Goal: Task Accomplishment & Management: Manage account settings

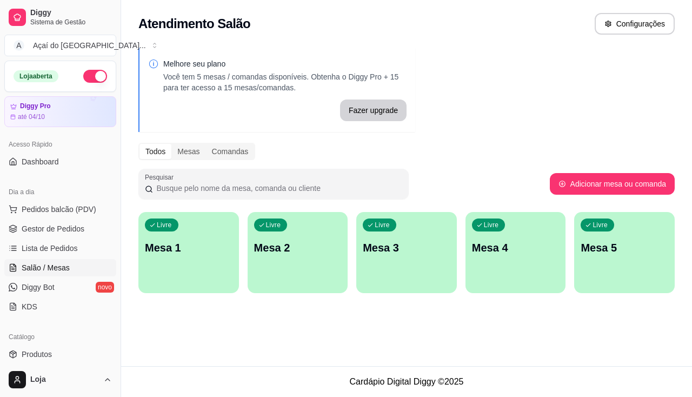
scroll to position [108, 0]
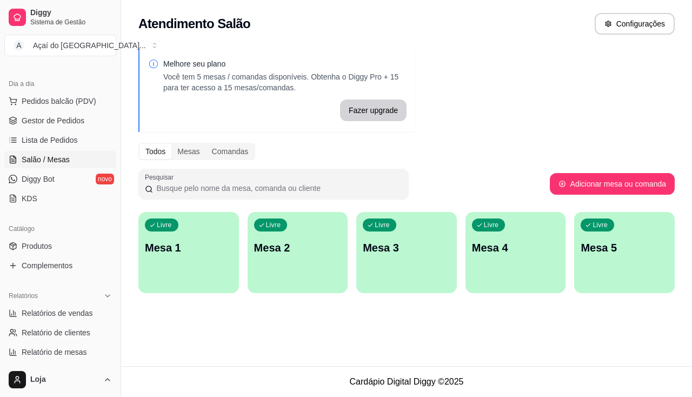
click at [207, 250] on p "Mesa 1" at bounding box center [189, 247] width 88 height 15
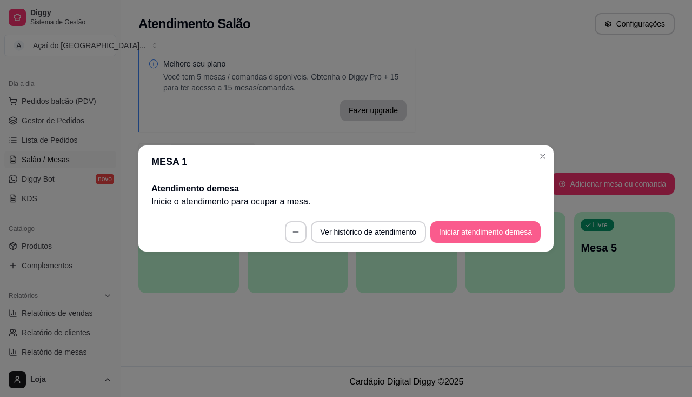
click at [488, 239] on button "Iniciar atendimento de mesa" at bounding box center [485, 232] width 110 height 22
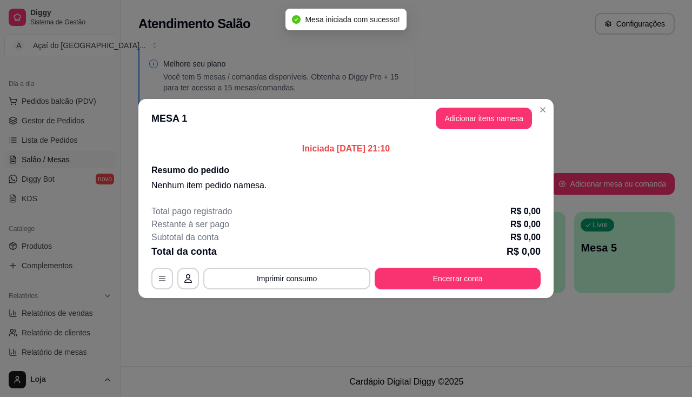
click at [480, 107] on header "MESA 1 Adicionar itens na mesa" at bounding box center [345, 118] width 415 height 39
click at [480, 125] on button "Adicionar itens na mesa" at bounding box center [484, 119] width 96 height 22
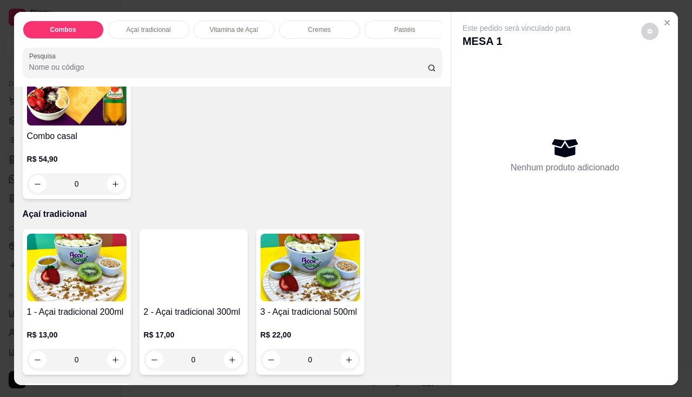
scroll to position [433, 0]
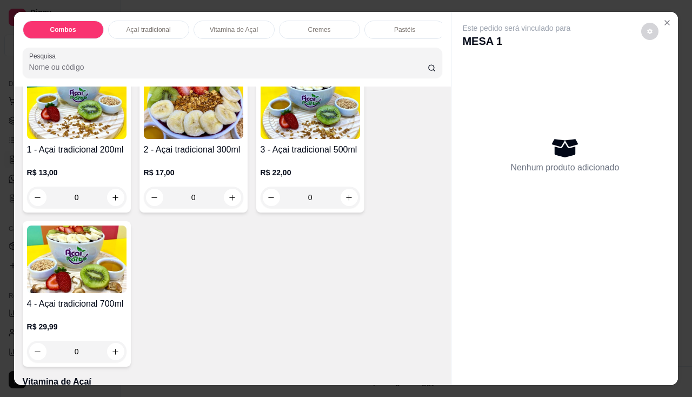
click at [196, 150] on h4 "2 - Açai tradicional 300ml" at bounding box center [193, 149] width 99 height 13
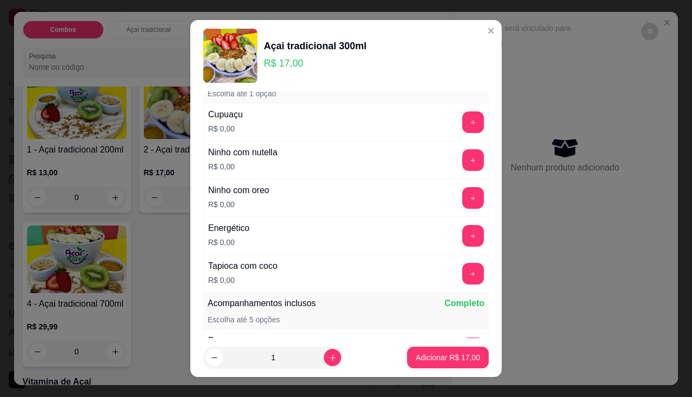
scroll to position [0, 0]
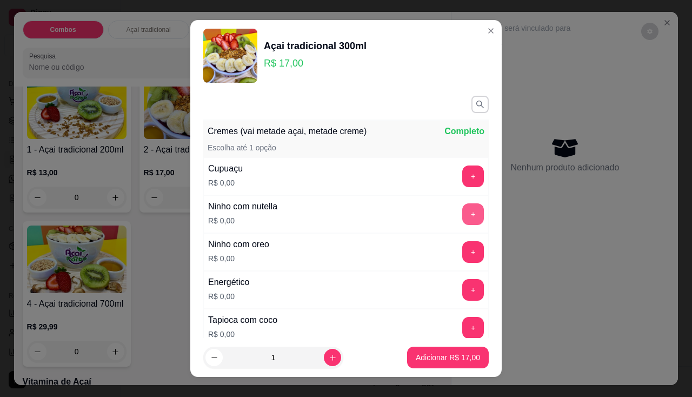
click at [462, 216] on button "+" at bounding box center [473, 214] width 22 height 22
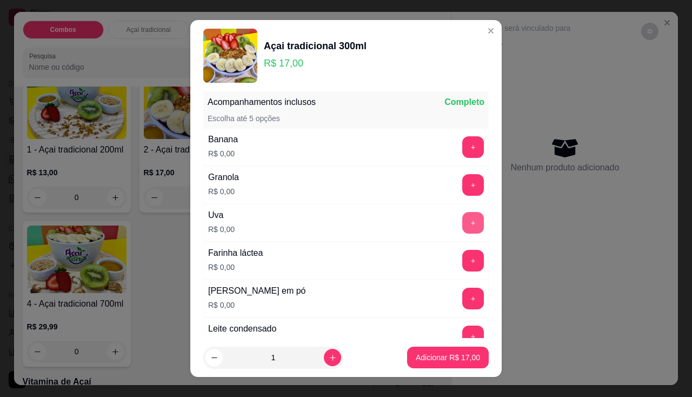
scroll to position [15, 0]
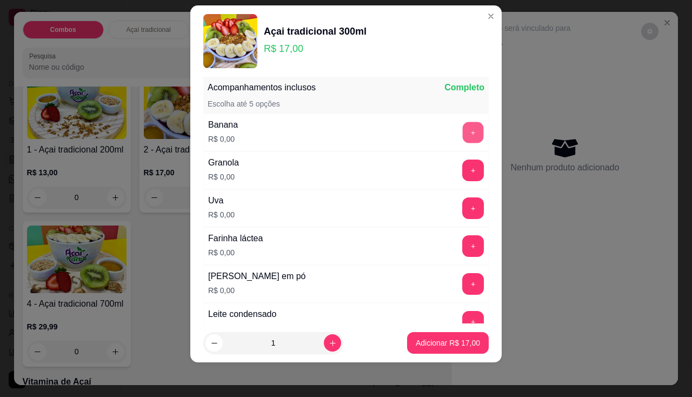
click at [463, 128] on button "+" at bounding box center [473, 132] width 21 height 21
click at [462, 208] on button "+" at bounding box center [473, 208] width 22 height 22
click at [462, 172] on button "+" at bounding box center [473, 171] width 22 height 22
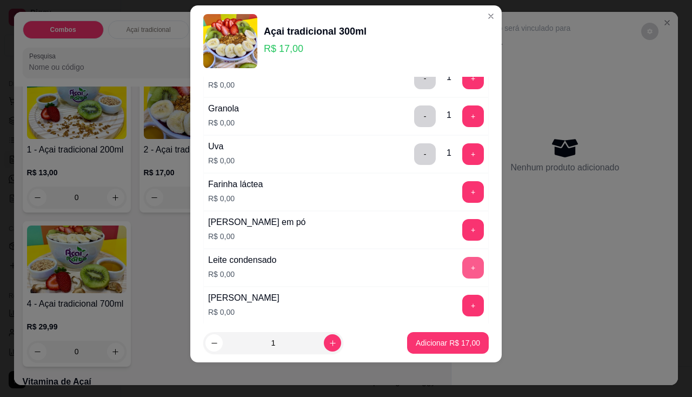
click at [462, 269] on button "+" at bounding box center [473, 268] width 22 height 22
click at [462, 236] on button "+" at bounding box center [473, 230] width 22 height 22
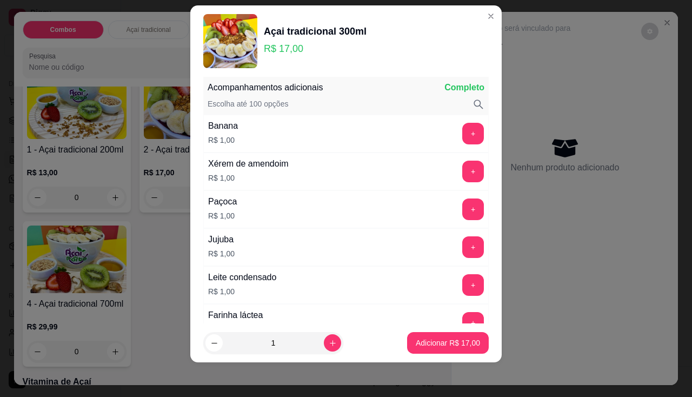
scroll to position [433, 0]
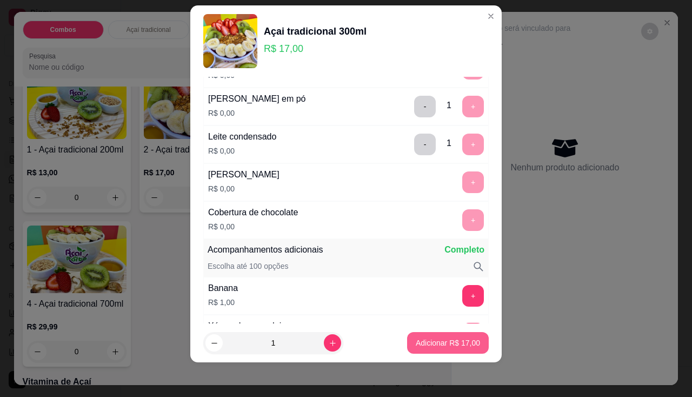
click at [447, 350] on button "Adicionar R$ 17,00" at bounding box center [448, 343] width 82 height 22
click at [451, 368] on div at bounding box center [564, 376] width 227 height 17
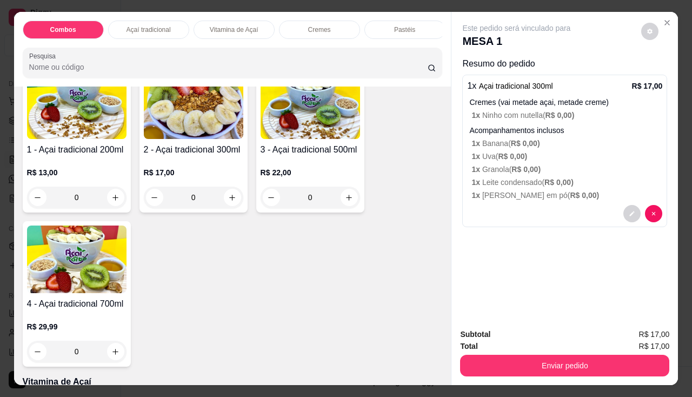
click at [157, 156] on h4 "2 - Açai tradicional 300ml" at bounding box center [193, 149] width 99 height 13
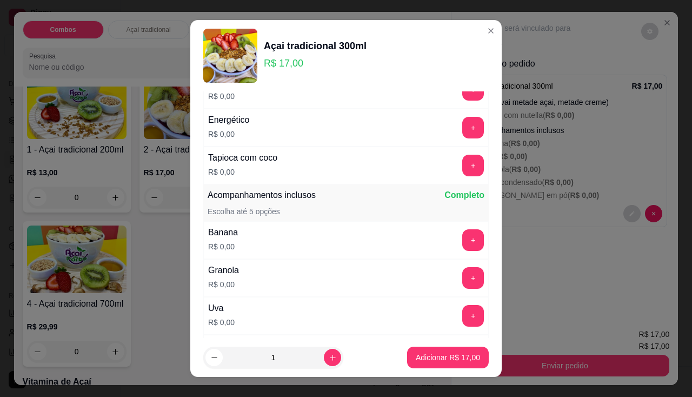
scroll to position [216, 0]
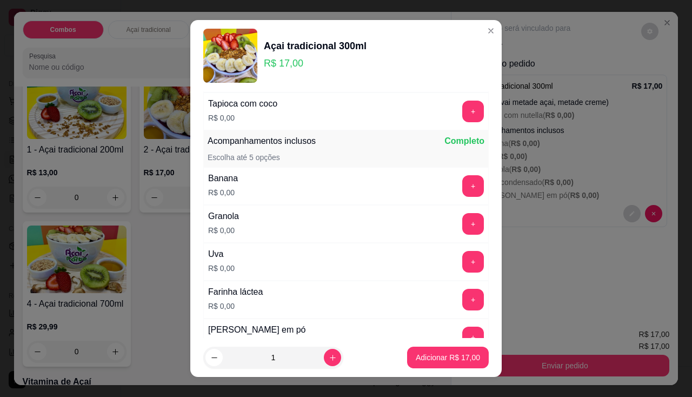
click at [464, 187] on div "+" at bounding box center [473, 186] width 30 height 22
click at [462, 192] on button "+" at bounding box center [473, 186] width 22 height 22
click at [462, 218] on button "+" at bounding box center [473, 224] width 22 height 22
click at [462, 260] on button "+" at bounding box center [473, 262] width 22 height 22
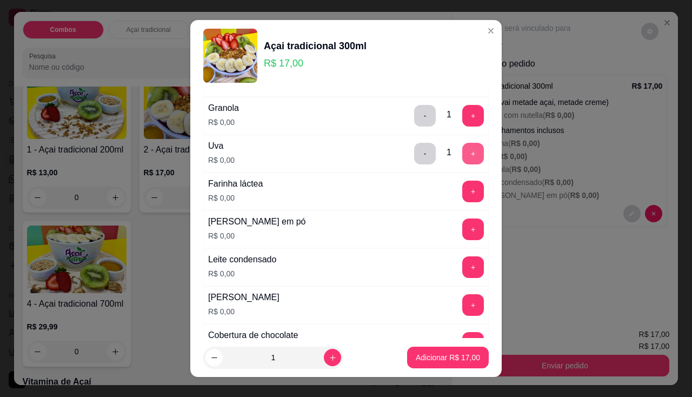
scroll to position [378, 0]
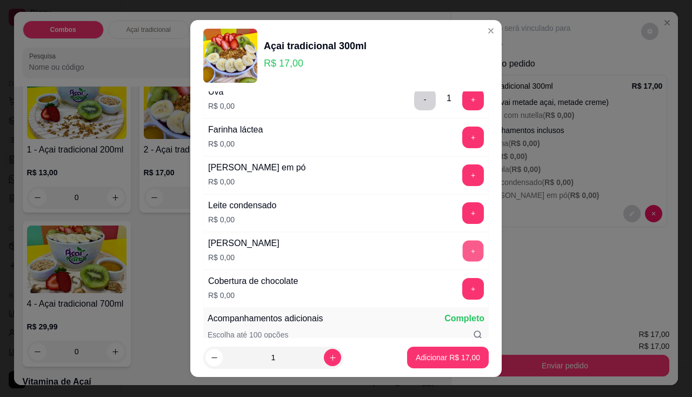
click at [463, 252] on button "+" at bounding box center [473, 250] width 21 height 21
click at [454, 228] on div "Leite condensado R$ 0,00 +" at bounding box center [345, 213] width 285 height 38
click at [463, 221] on button "+" at bounding box center [473, 212] width 21 height 21
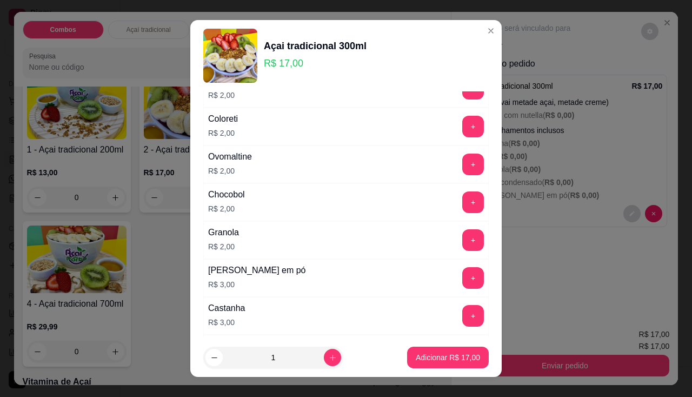
scroll to position [973, 0]
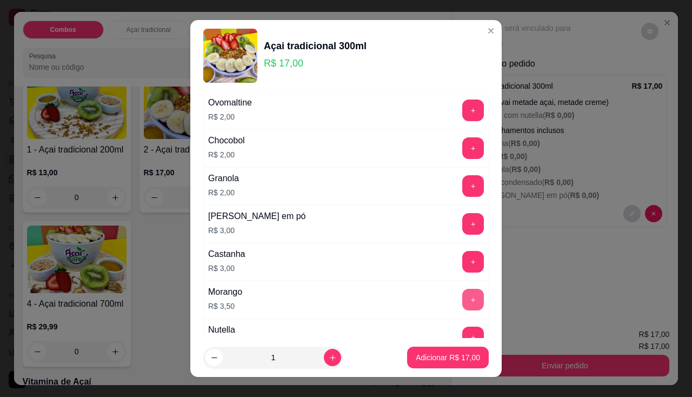
click at [462, 299] on button "+" at bounding box center [473, 300] width 22 height 22
click at [436, 354] on p "Adicionar R$ 20,50" at bounding box center [448, 357] width 64 height 11
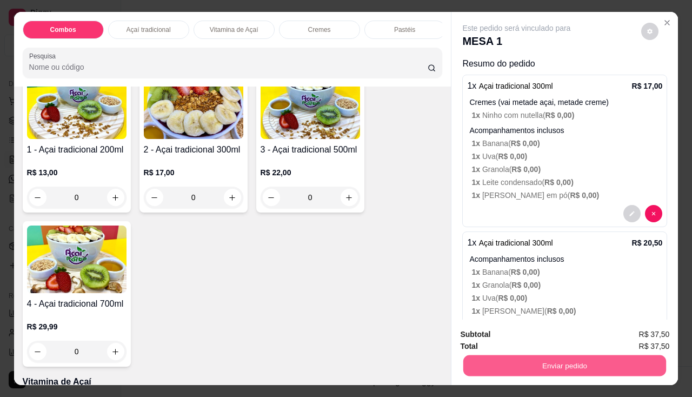
click at [483, 360] on button "Enviar pedido" at bounding box center [564, 365] width 203 height 21
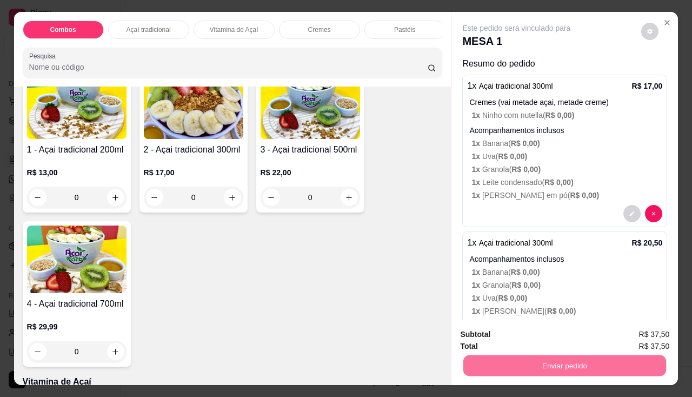
click at [631, 332] on button "Enviar pedido" at bounding box center [641, 335] width 61 height 21
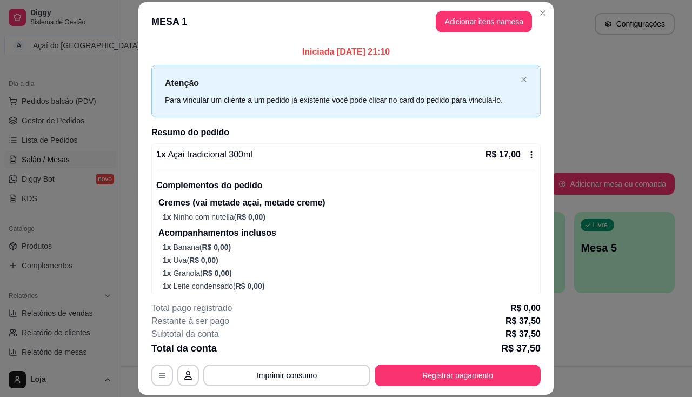
click at [309, 378] on button "Imprimir consumo" at bounding box center [286, 375] width 167 height 22
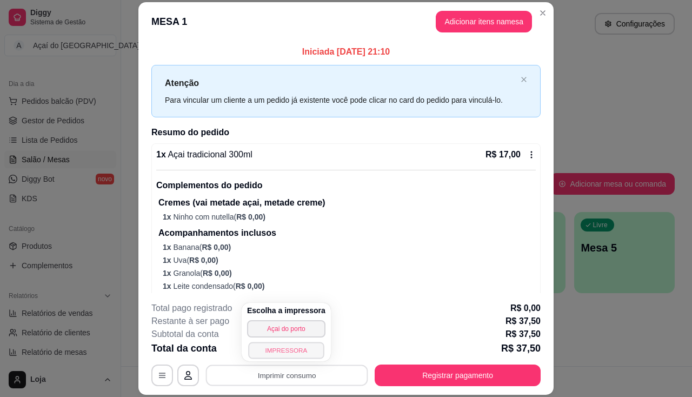
click at [304, 357] on button "IMPRESSORA" at bounding box center [286, 350] width 76 height 17
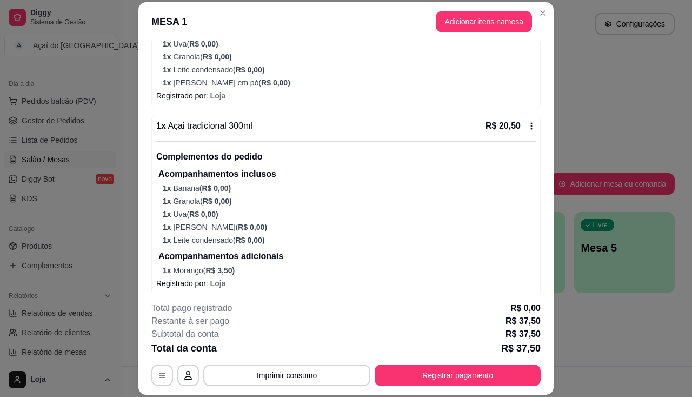
scroll to position [223, 0]
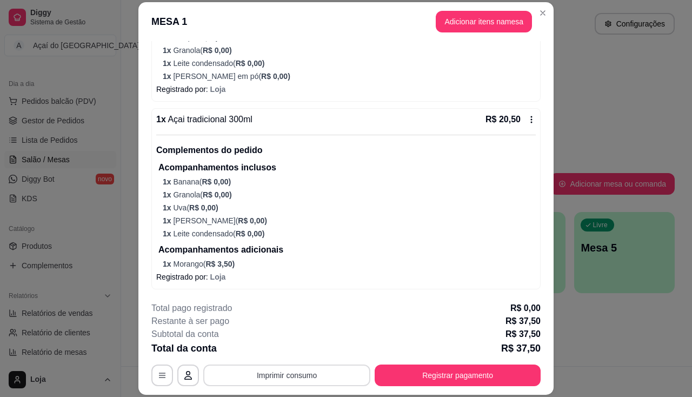
click at [243, 369] on button "Imprimir consumo" at bounding box center [286, 375] width 167 height 22
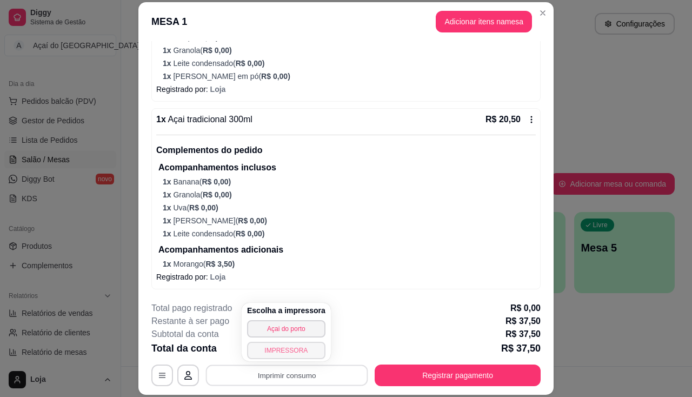
click at [280, 350] on button "IMPRESSORA" at bounding box center [286, 350] width 78 height 17
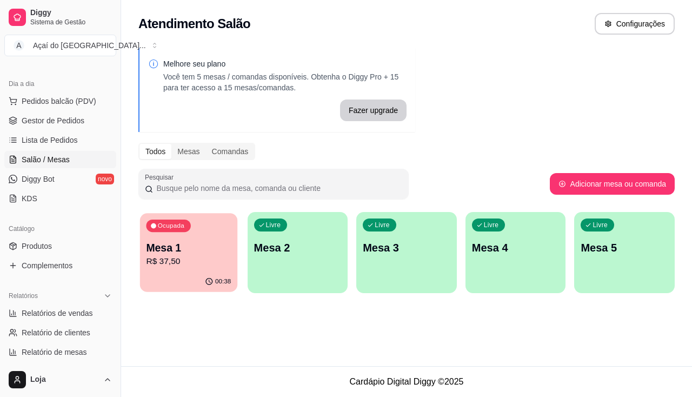
click at [143, 256] on div "Ocupada Mesa 1 R$ 37,50" at bounding box center [188, 242] width 97 height 58
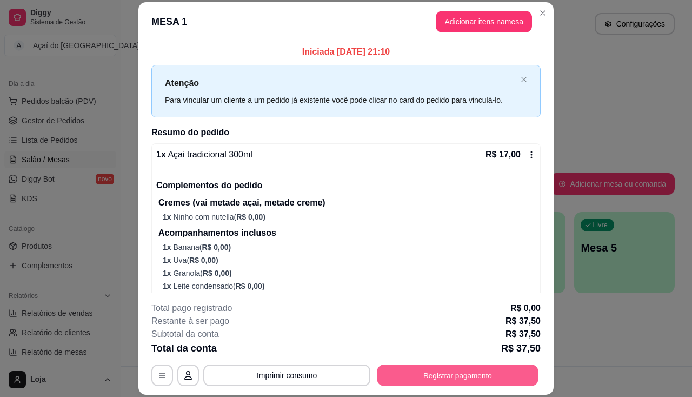
click at [401, 367] on button "Registrar pagamento" at bounding box center [457, 375] width 161 height 21
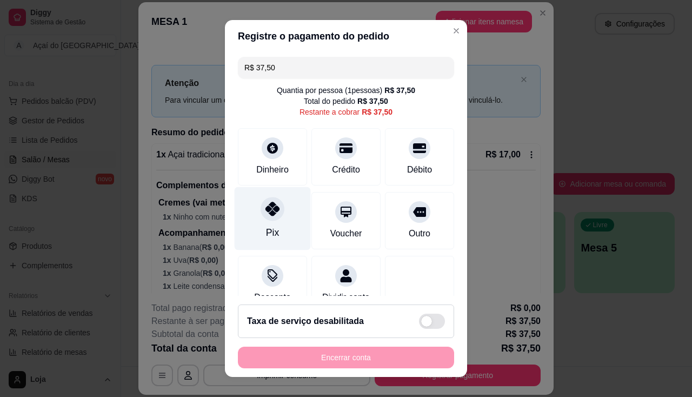
click at [267, 205] on icon at bounding box center [272, 209] width 14 height 14
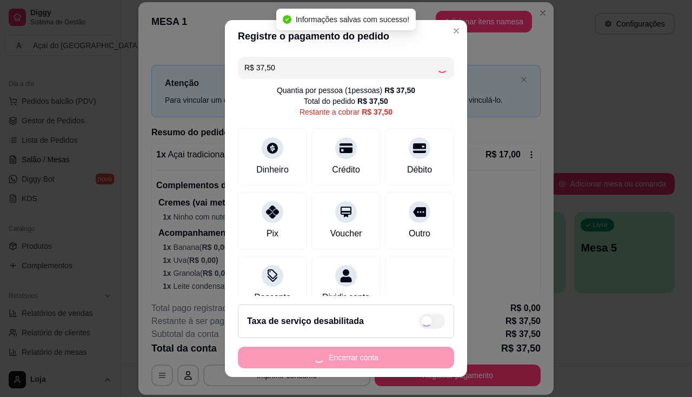
type input "R$ 0,00"
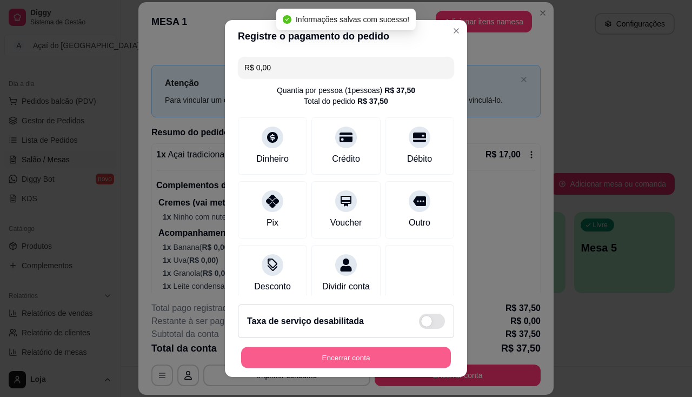
click at [378, 355] on button "Encerrar conta" at bounding box center [346, 357] width 210 height 21
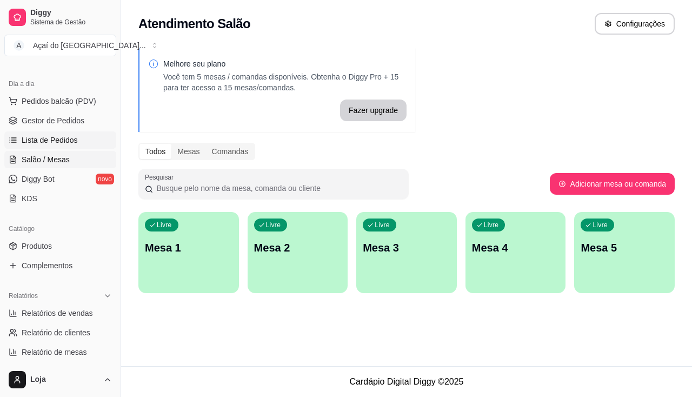
click at [64, 137] on span "Lista de Pedidos" at bounding box center [50, 140] width 56 height 11
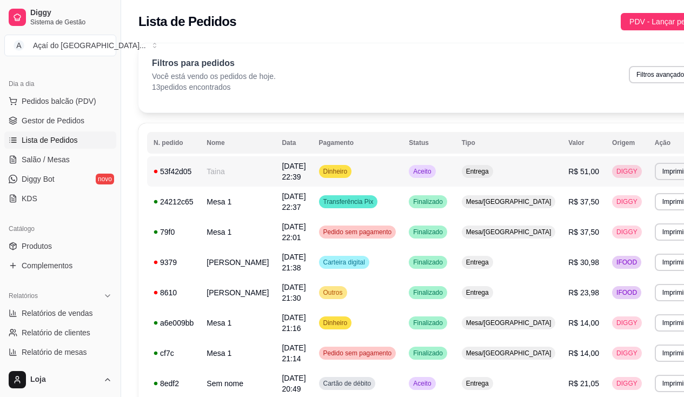
click at [275, 174] on td "[DATE] 22:39" at bounding box center [293, 171] width 37 height 30
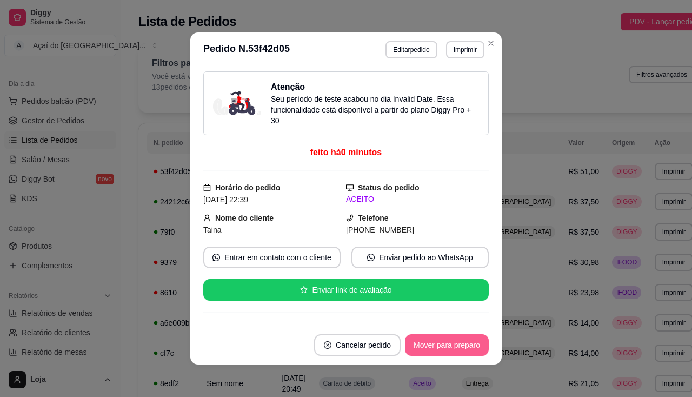
click at [437, 341] on button "Mover para preparo" at bounding box center [447, 345] width 84 height 22
click at [460, 56] on button "Imprimir" at bounding box center [465, 49] width 38 height 17
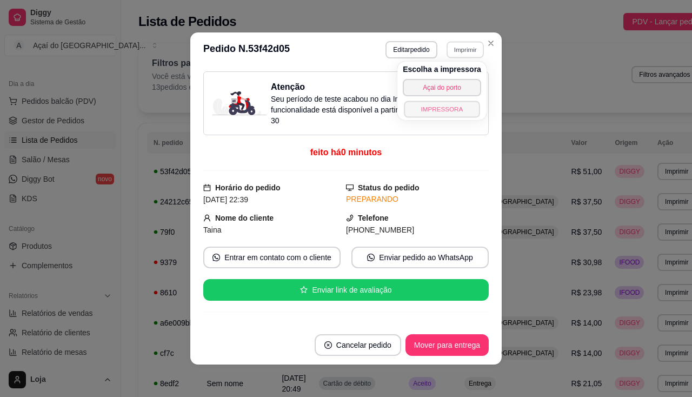
click at [468, 107] on button "IMPRESSORA" at bounding box center [442, 109] width 76 height 17
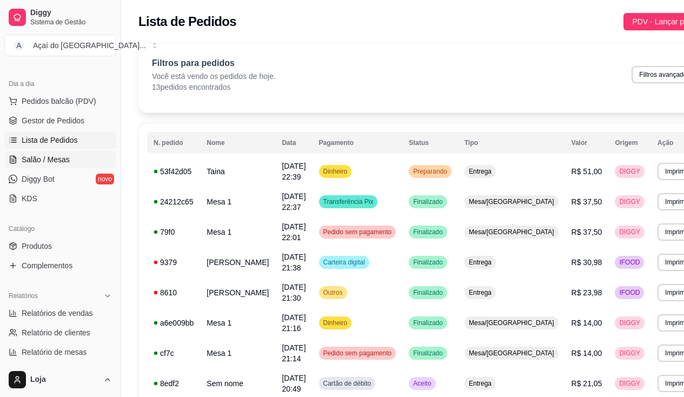
click at [48, 165] on link "Salão / Mesas" at bounding box center [60, 159] width 112 height 17
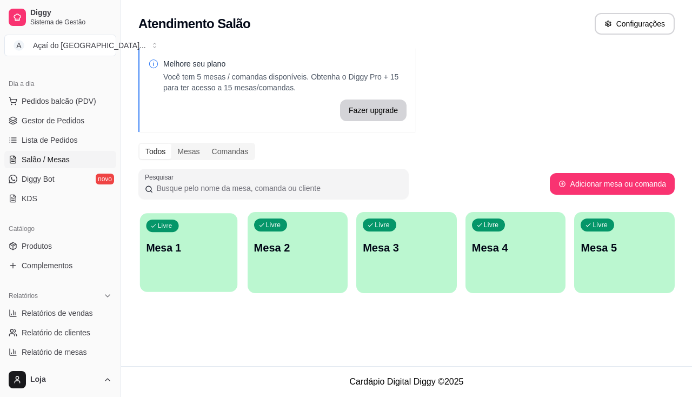
click at [202, 253] on p "Mesa 1" at bounding box center [188, 248] width 85 height 15
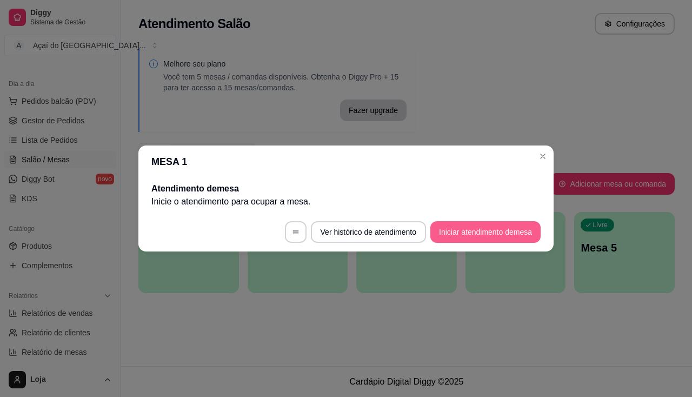
click at [530, 230] on button "Iniciar atendimento de mesa" at bounding box center [485, 232] width 110 height 22
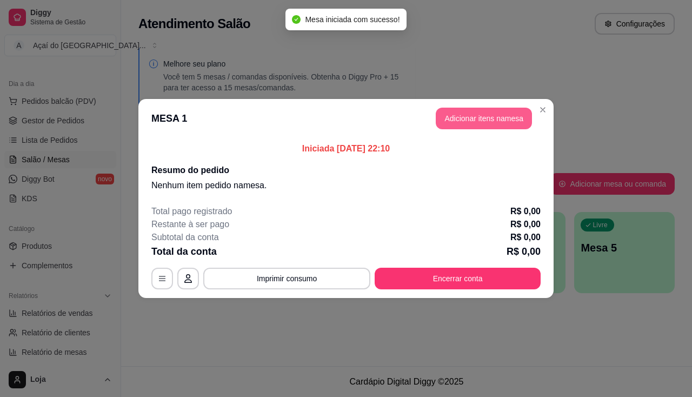
click at [492, 116] on button "Adicionar itens na mesa" at bounding box center [484, 119] width 96 height 22
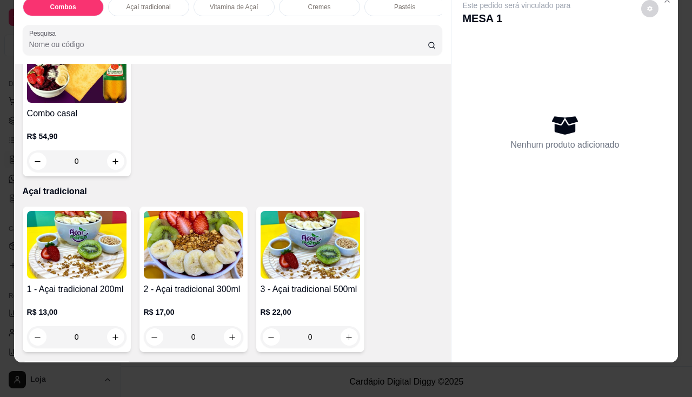
scroll to position [378, 0]
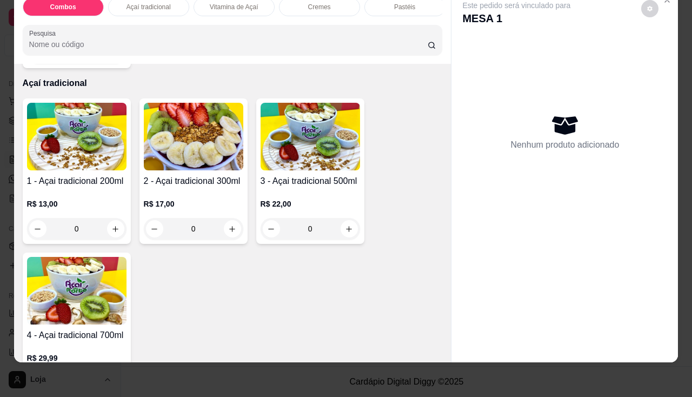
click at [86, 188] on div "R$ 13,00 0" at bounding box center [76, 214] width 99 height 52
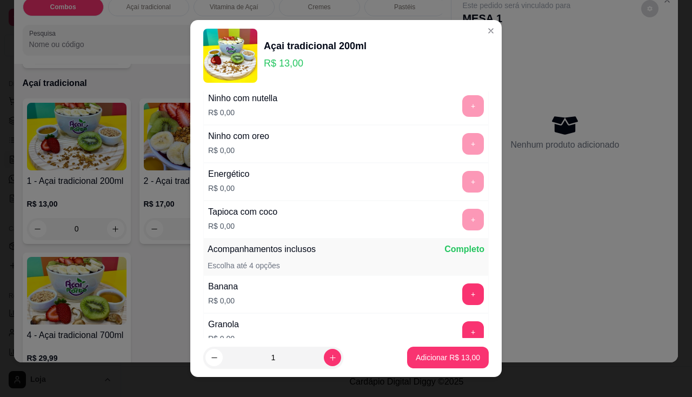
scroll to position [216, 0]
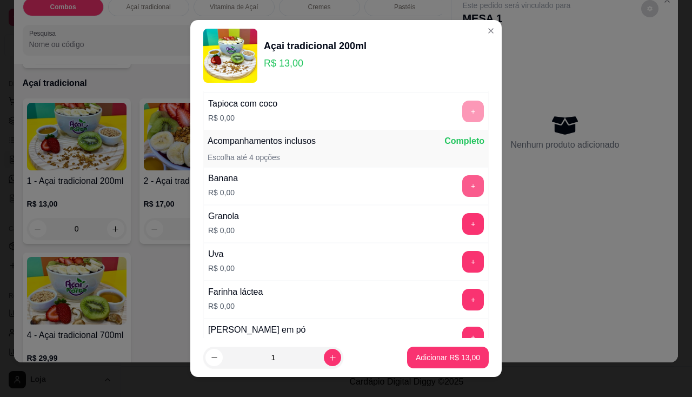
click at [462, 190] on button "+" at bounding box center [473, 186] width 22 height 22
click at [448, 238] on div "Granola R$ 0,00 +" at bounding box center [345, 224] width 285 height 38
click at [462, 222] on button "+" at bounding box center [473, 224] width 22 height 22
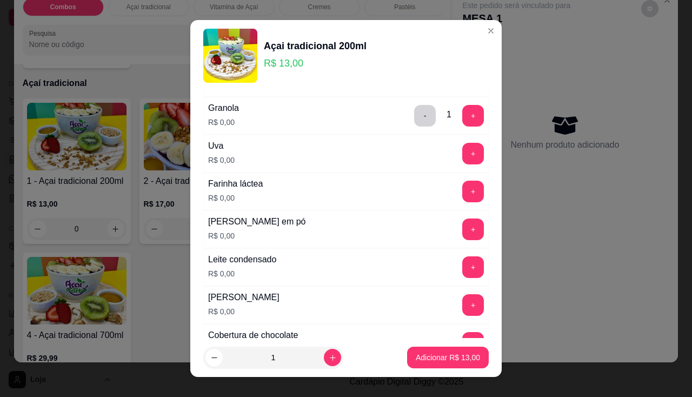
scroll to position [378, 0]
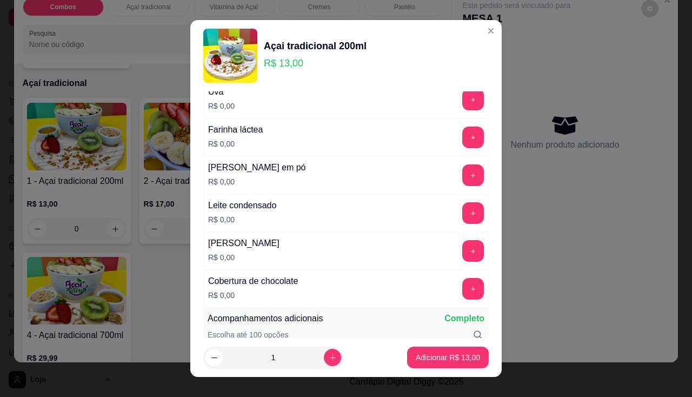
click at [457, 227] on div "Leite condensado R$ 0,00 +" at bounding box center [345, 213] width 285 height 38
click at [463, 215] on button "+" at bounding box center [473, 212] width 21 height 21
click at [462, 170] on button "+" at bounding box center [473, 175] width 22 height 22
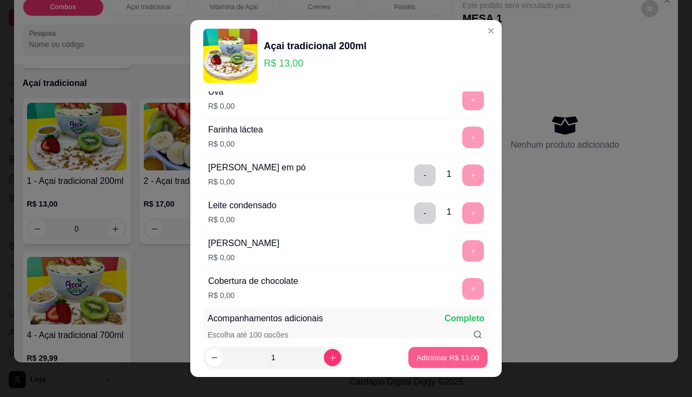
click at [428, 366] on button "Adicionar R$ 13,00" at bounding box center [447, 357] width 79 height 21
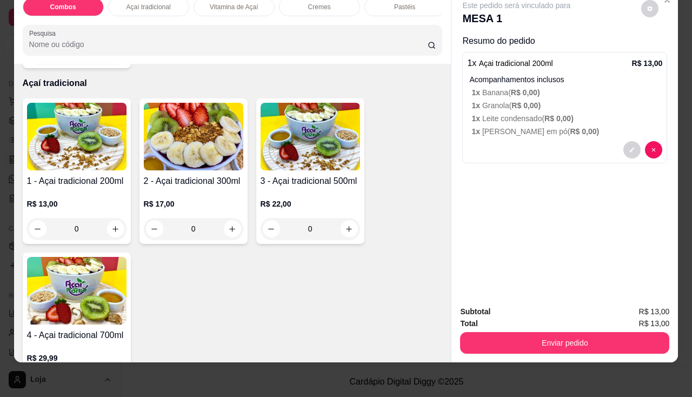
click at [72, 177] on h4 "1 - Açai tradicional 200ml" at bounding box center [76, 181] width 99 height 13
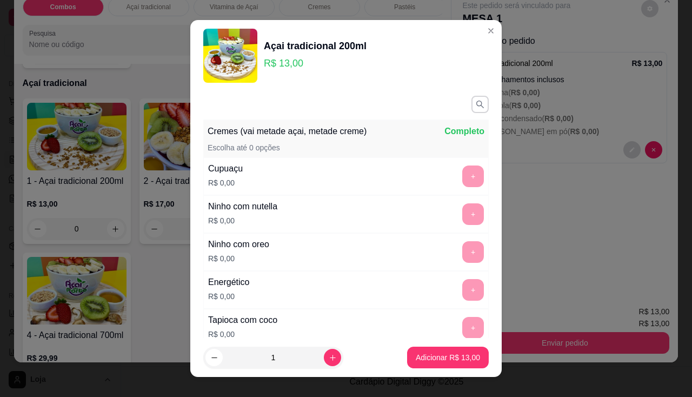
scroll to position [162, 0]
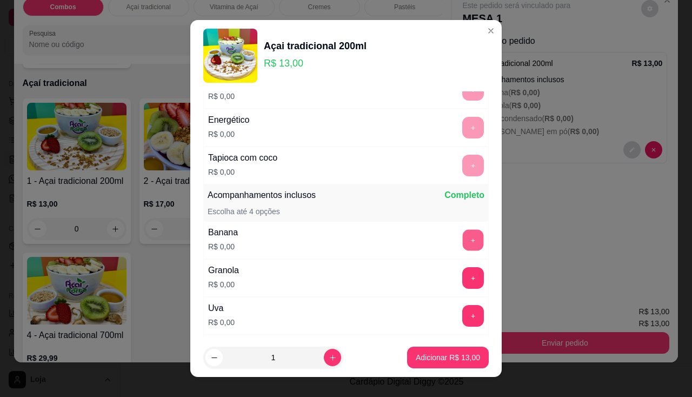
click at [463, 243] on button "+" at bounding box center [473, 239] width 21 height 21
click at [462, 269] on button "+" at bounding box center [473, 278] width 22 height 22
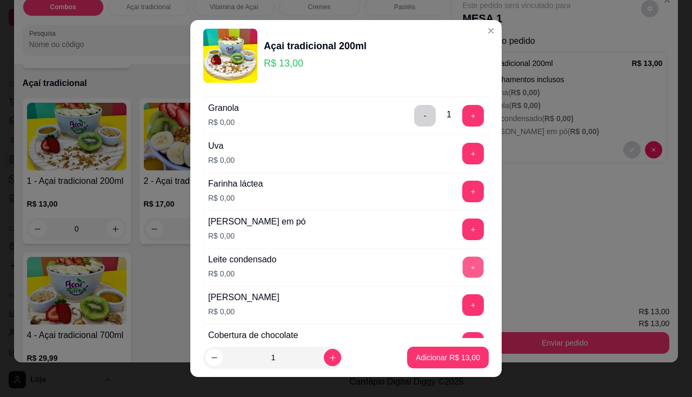
click at [463, 264] on button "+" at bounding box center [473, 266] width 21 height 21
click at [462, 163] on button "+" at bounding box center [473, 154] width 22 height 22
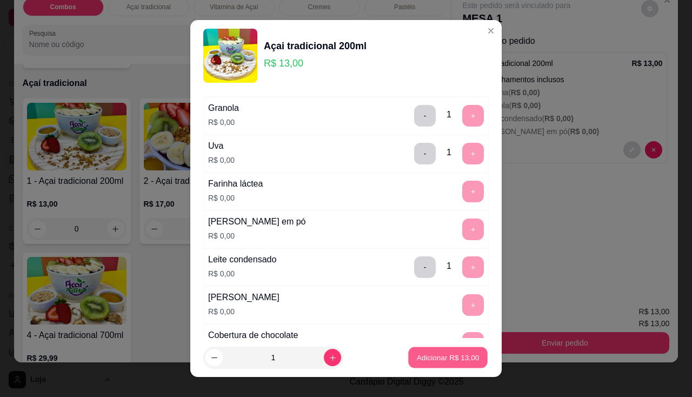
click at [448, 355] on p "Adicionar R$ 13,00" at bounding box center [448, 358] width 63 height 10
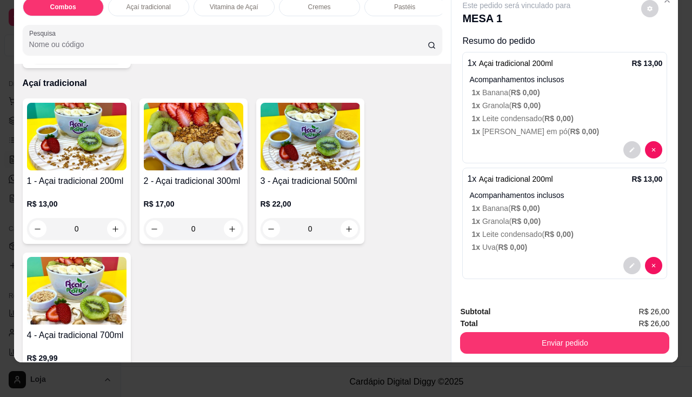
click at [92, 163] on img at bounding box center [76, 137] width 99 height 68
click at [634, 261] on button "decrease-product-quantity" at bounding box center [632, 265] width 17 height 17
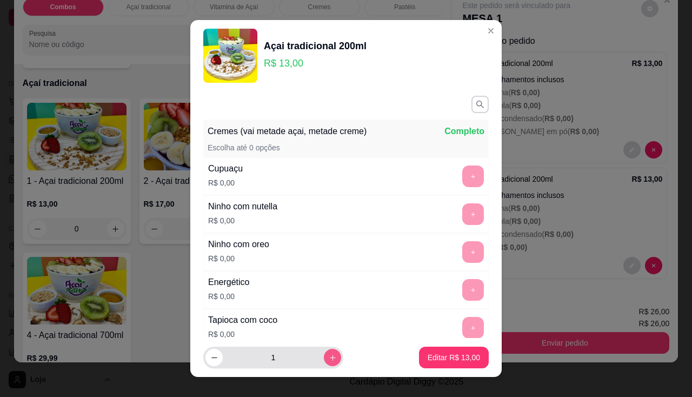
click at [328, 358] on button "increase-product-quantity" at bounding box center [332, 357] width 17 height 17
type input "2"
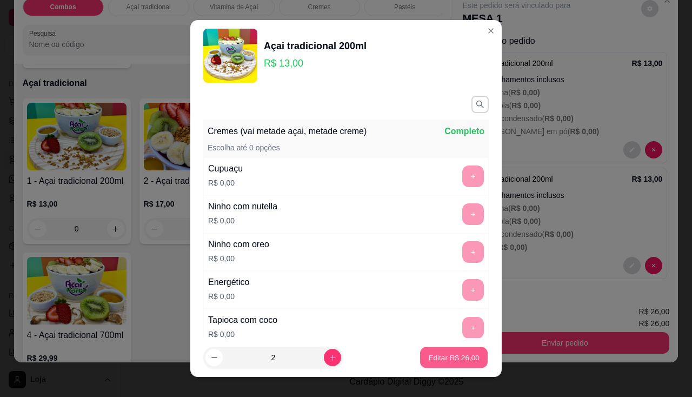
click at [460, 361] on p "Editar R$ 26,00" at bounding box center [453, 358] width 51 height 10
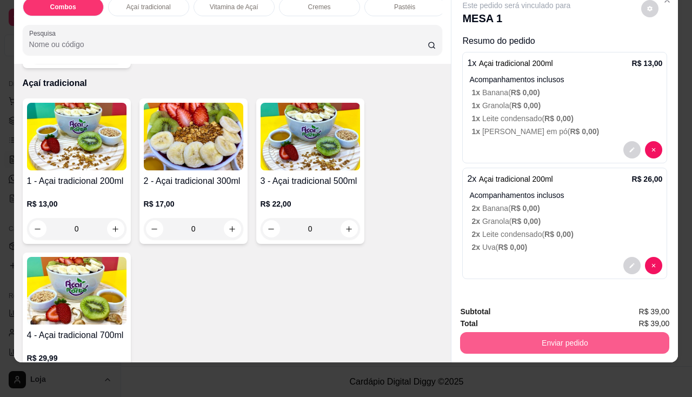
click at [537, 338] on button "Enviar pedido" at bounding box center [564, 343] width 209 height 22
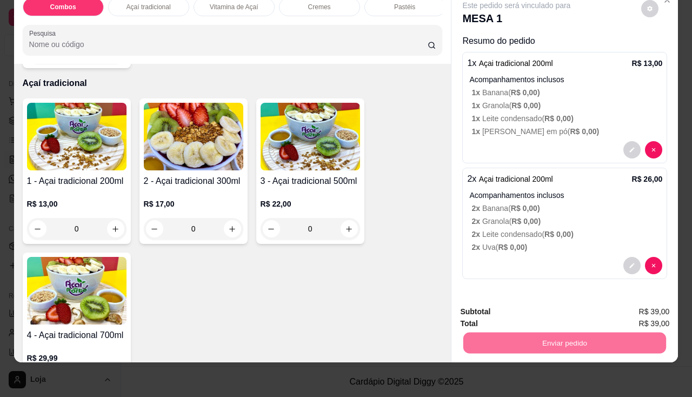
click at [633, 310] on button "Enviar pedido" at bounding box center [641, 308] width 59 height 20
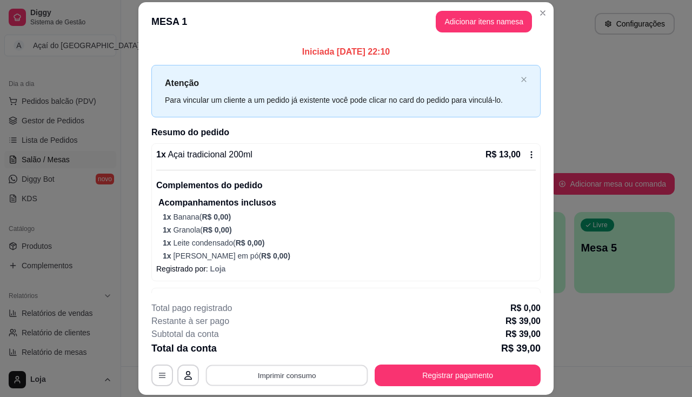
click at [315, 379] on button "Imprimir consumo" at bounding box center [287, 375] width 162 height 21
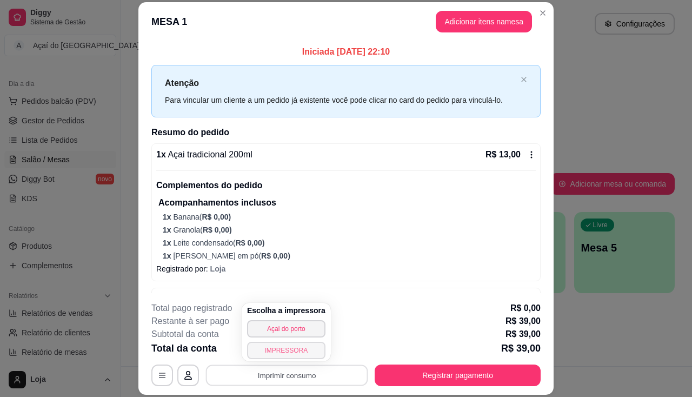
click at [301, 355] on button "IMPRESSORA" at bounding box center [286, 350] width 78 height 17
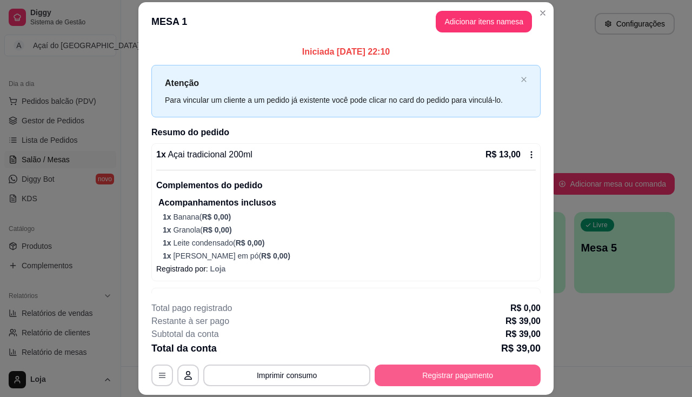
click at [474, 374] on button "Registrar pagamento" at bounding box center [458, 375] width 166 height 22
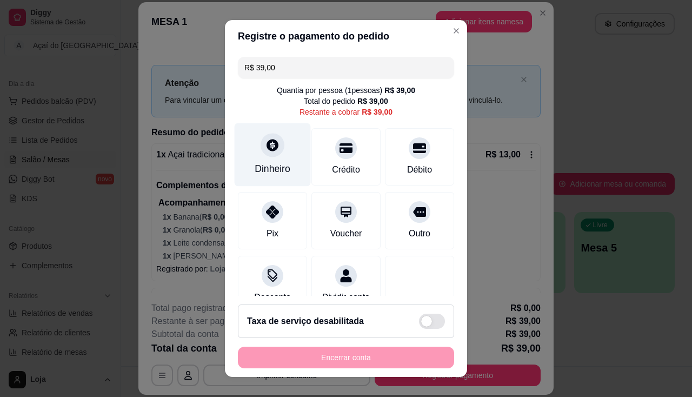
click at [265, 167] on div "Dinheiro" at bounding box center [273, 169] width 36 height 14
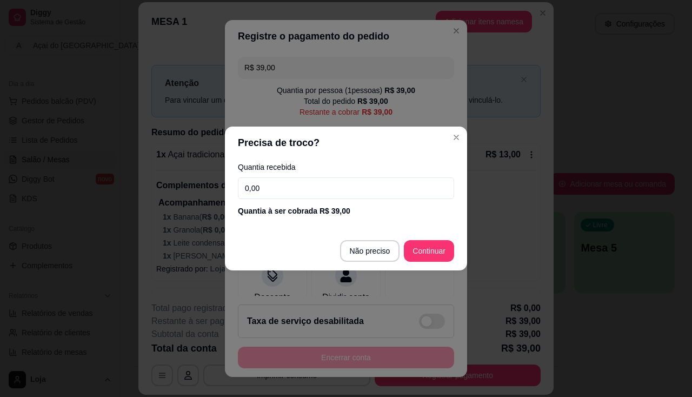
click at [280, 187] on input "0,00" at bounding box center [346, 188] width 216 height 22
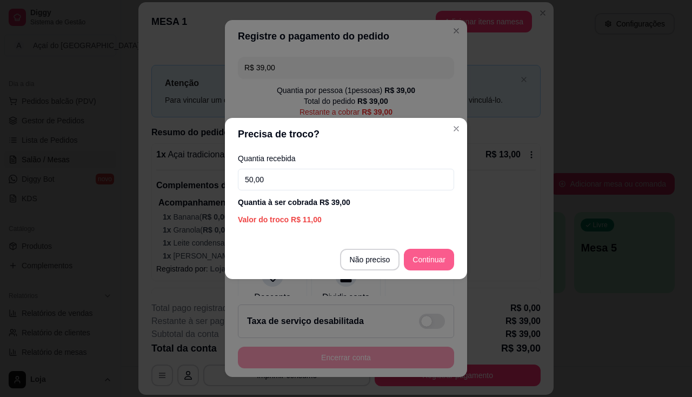
type input "50,00"
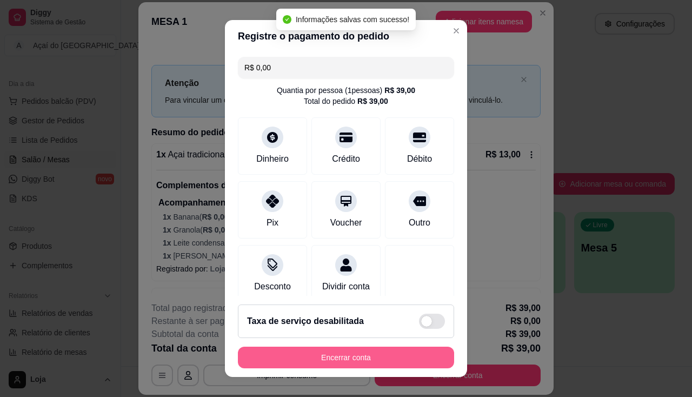
type input "R$ 0,00"
click at [402, 359] on button "Encerrar conta" at bounding box center [346, 357] width 210 height 21
